Goal: Find specific page/section: Find specific page/section

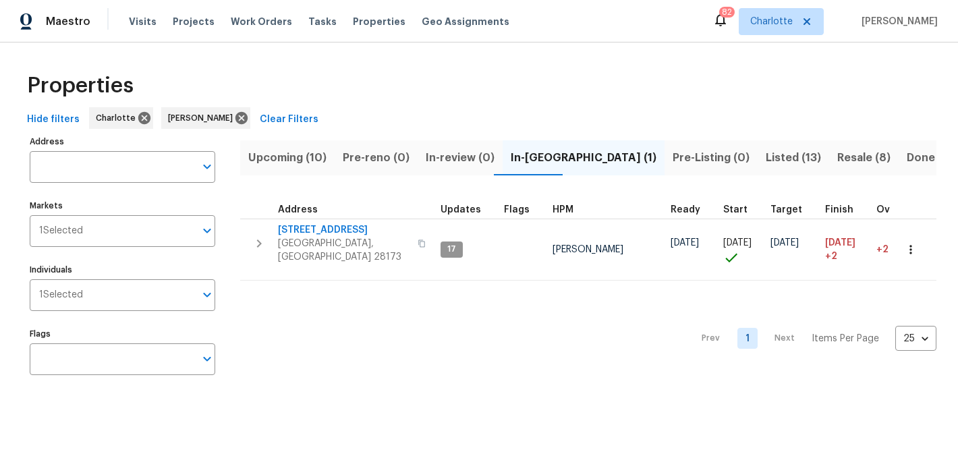
click at [291, 160] on span "Upcoming (10)" at bounding box center [287, 157] width 78 height 19
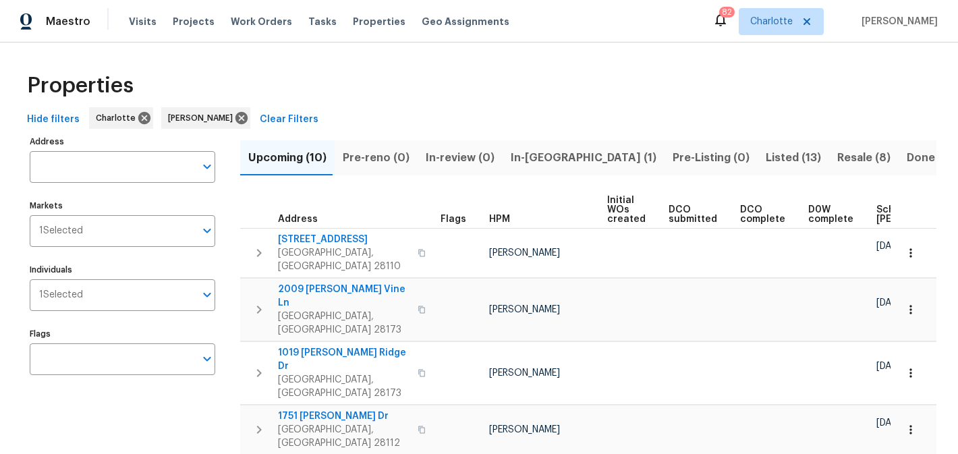
click at [512, 155] on span "In-reno (1)" at bounding box center [583, 157] width 146 height 19
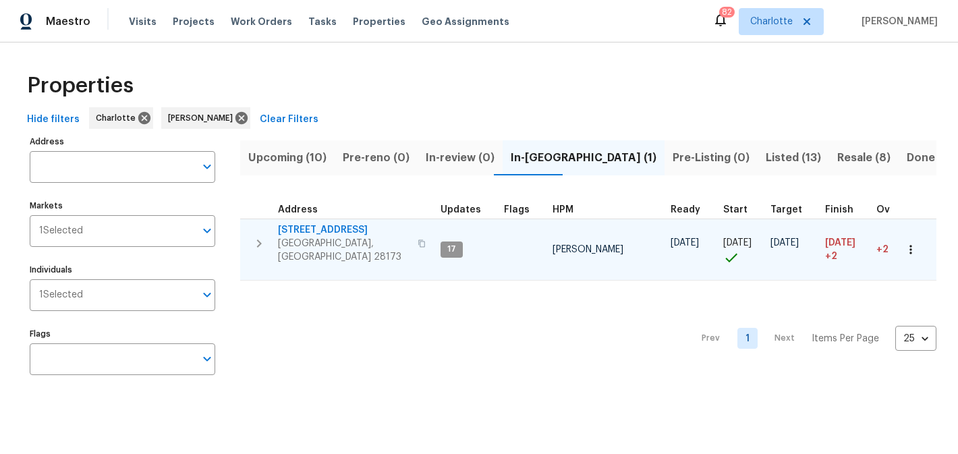
click at [315, 231] on span "2124 Majestic Poplar Dr" at bounding box center [343, 229] width 131 height 13
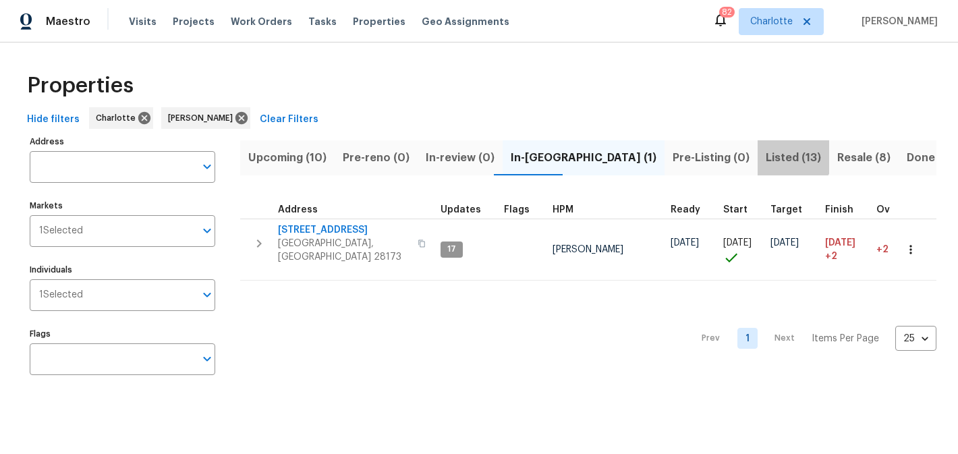
click at [765, 155] on span "Listed (13)" at bounding box center [792, 157] width 55 height 19
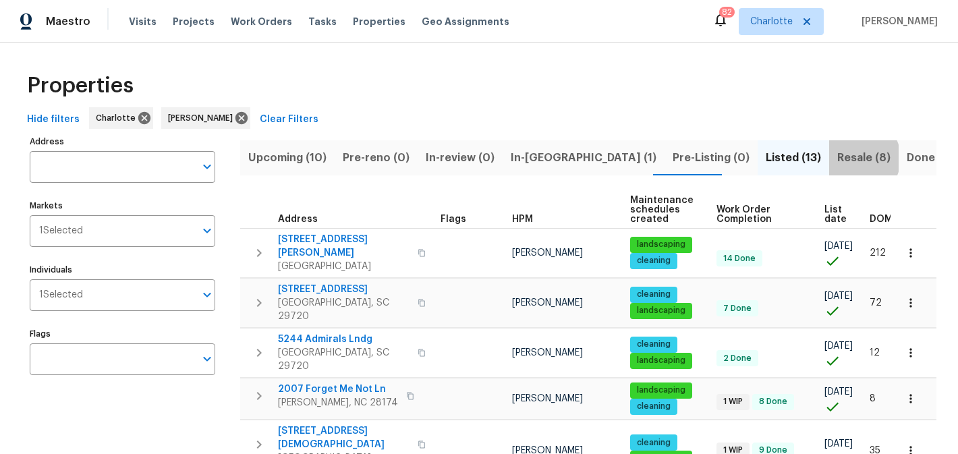
click at [837, 158] on span "Resale (8)" at bounding box center [863, 157] width 53 height 19
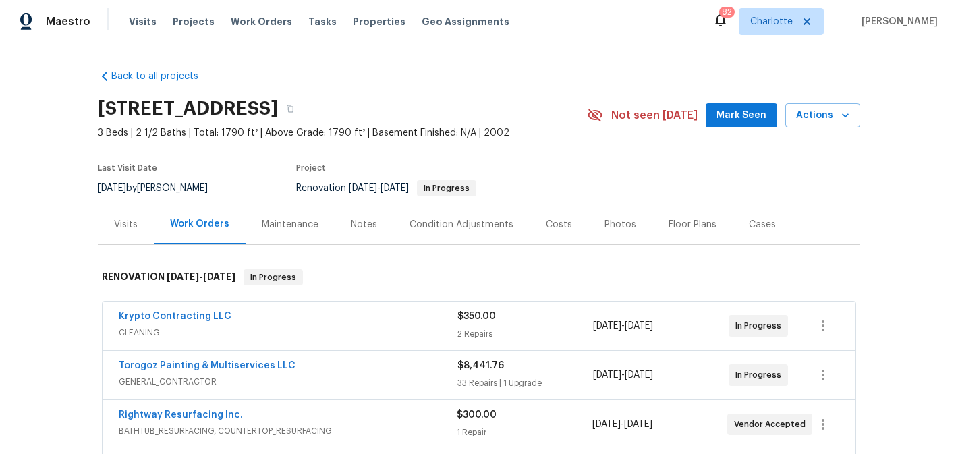
click at [734, 124] on button "Mark Seen" at bounding box center [740, 115] width 71 height 25
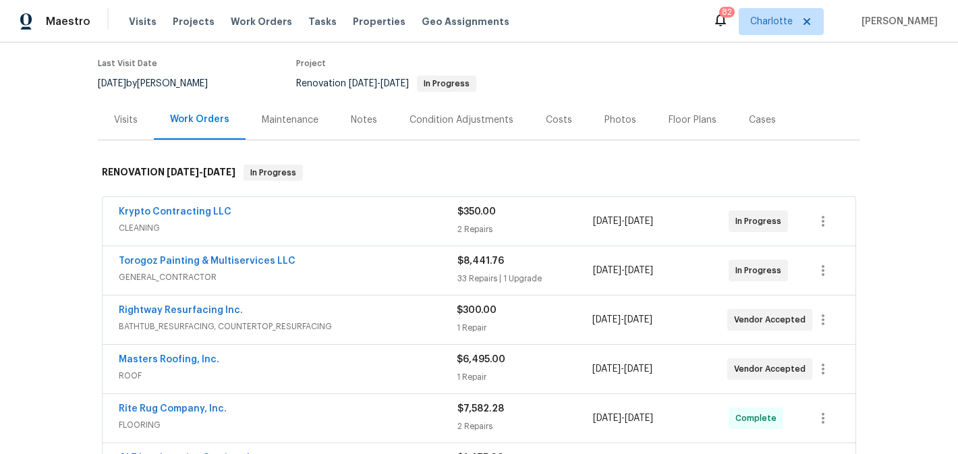
scroll to position [94, 0]
